Goal: Check status

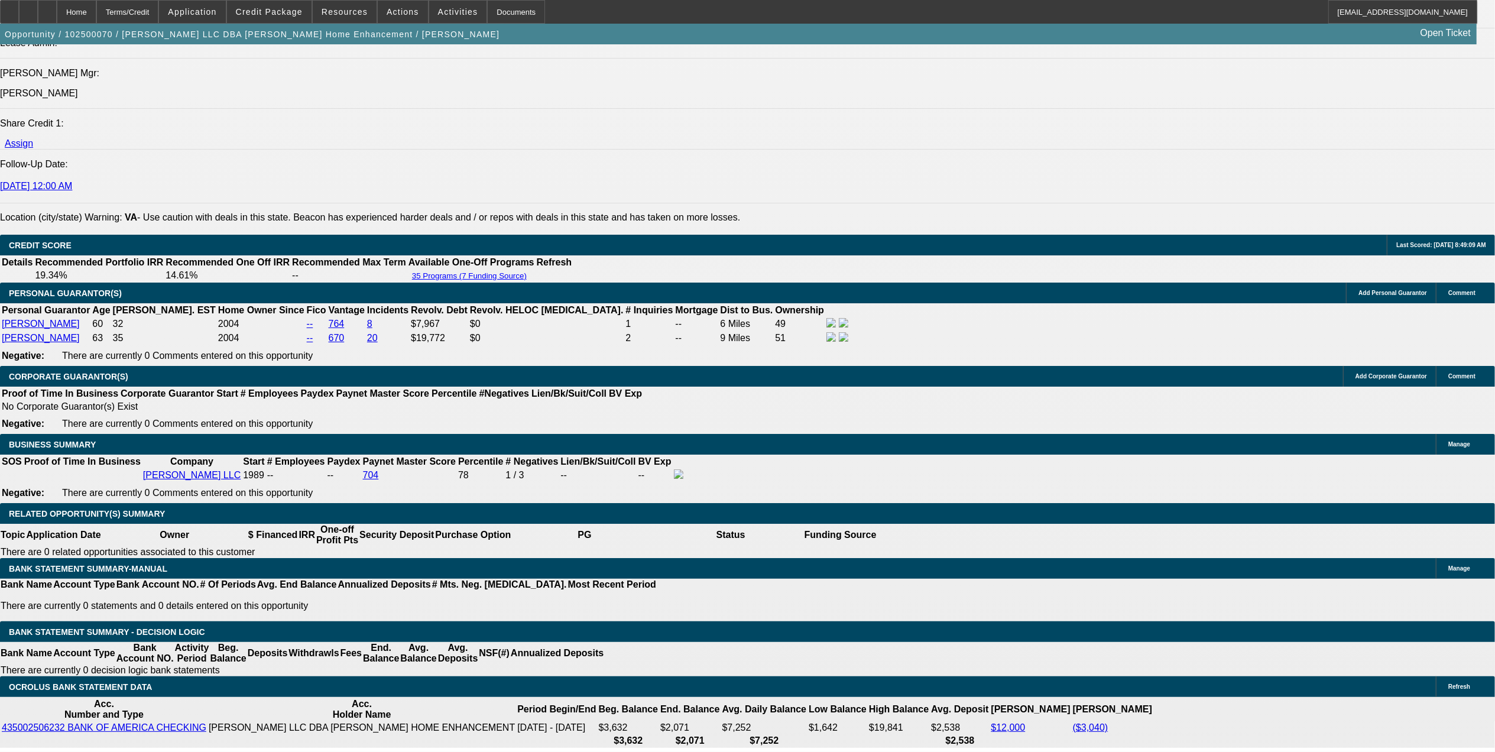
select select "0"
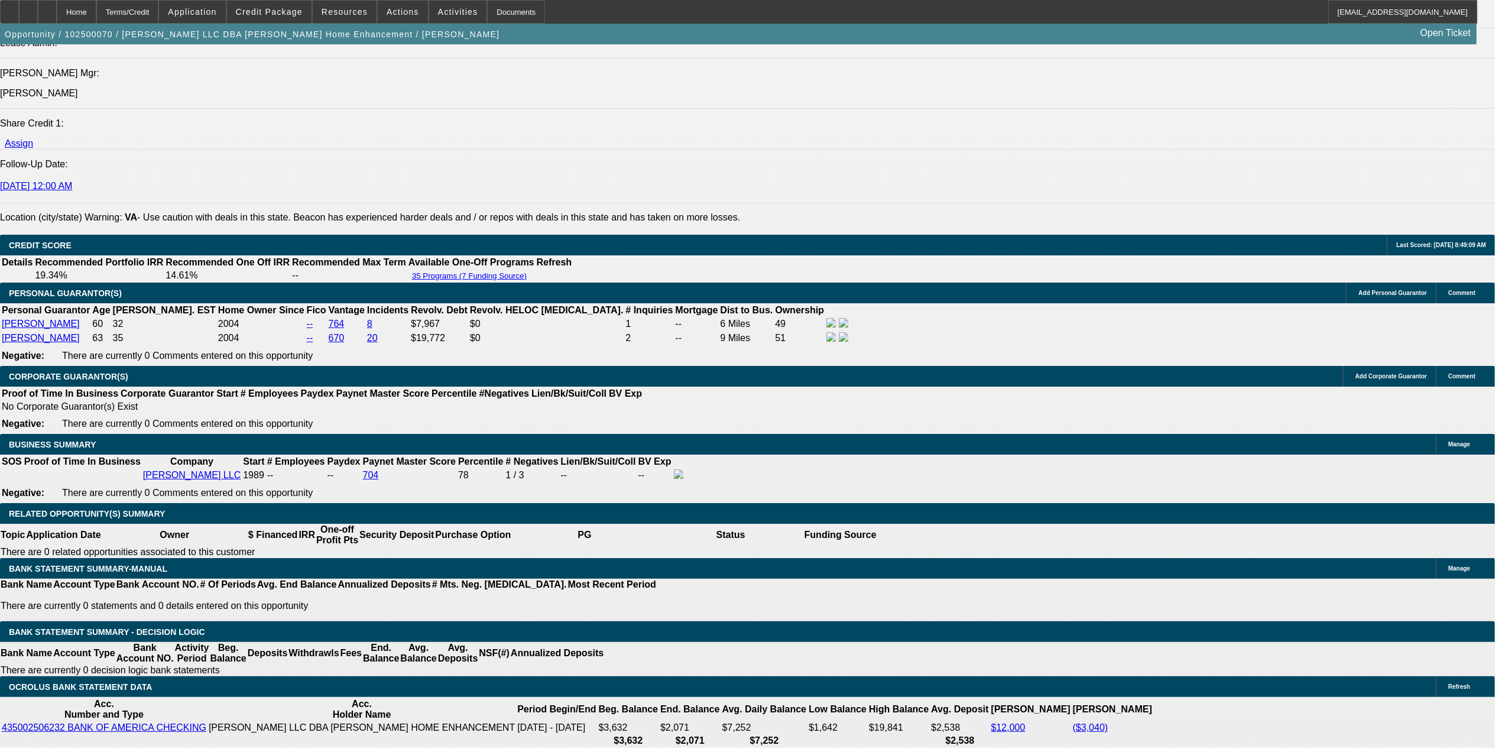
select select "0"
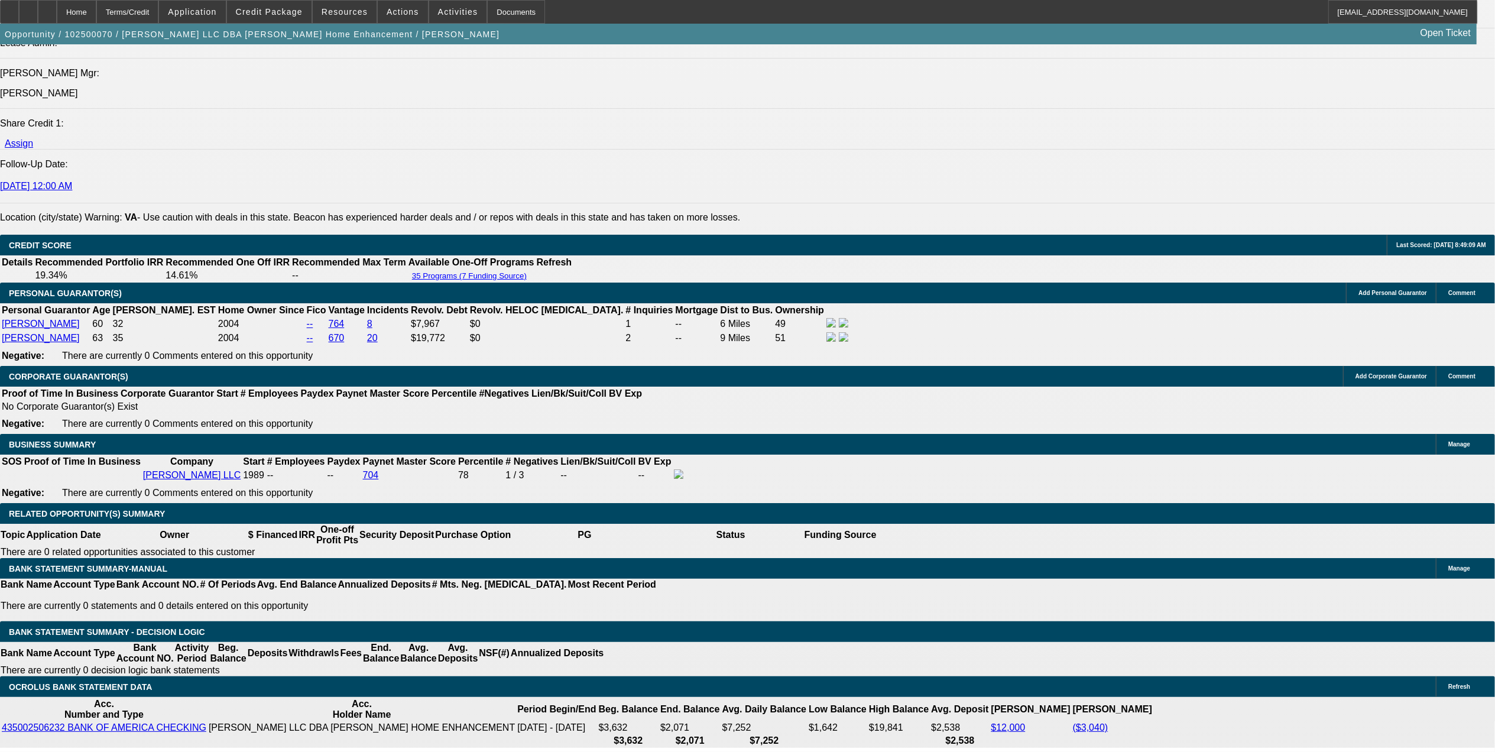
select select "0"
select select "1"
select select "3"
select select "6"
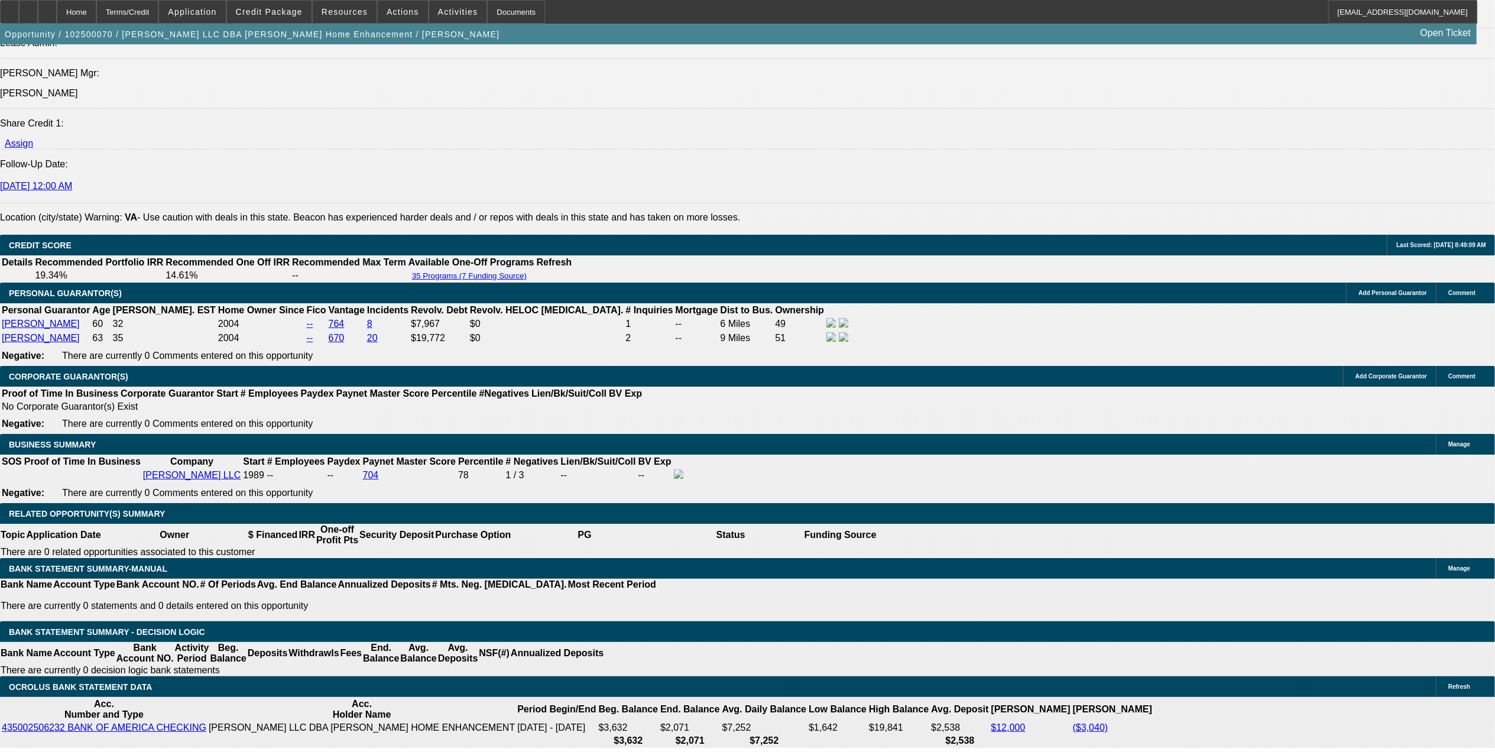
select select "1"
select select "3"
select select "6"
select select "1"
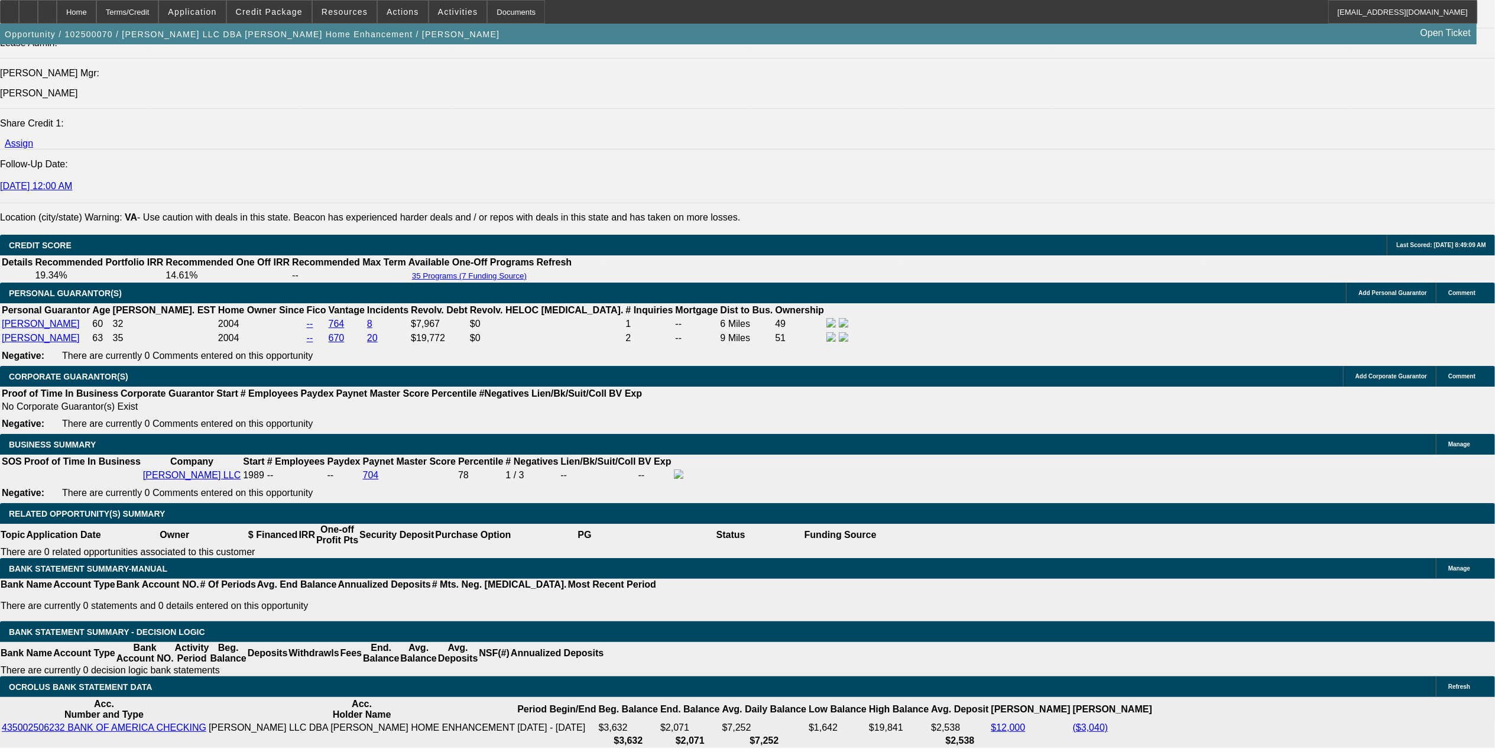
select select "6"
select select "1"
select select "6"
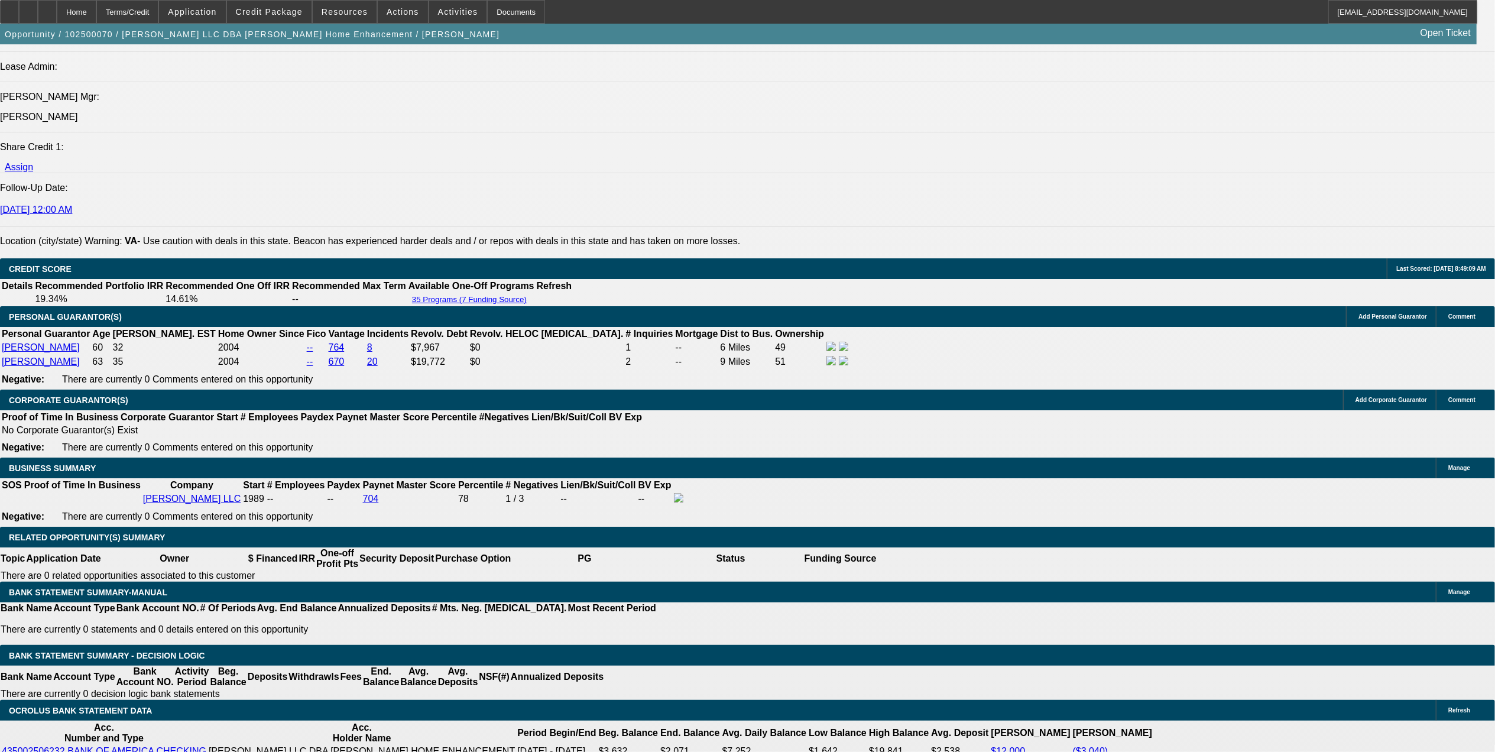
scroll to position [1546, 0]
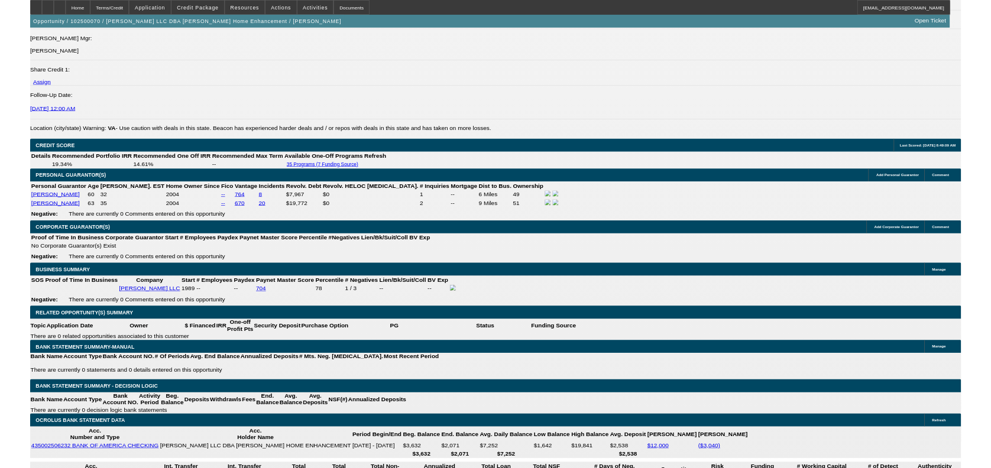
scroll to position [1781, 0]
